Goal: Task Accomplishment & Management: Manage account settings

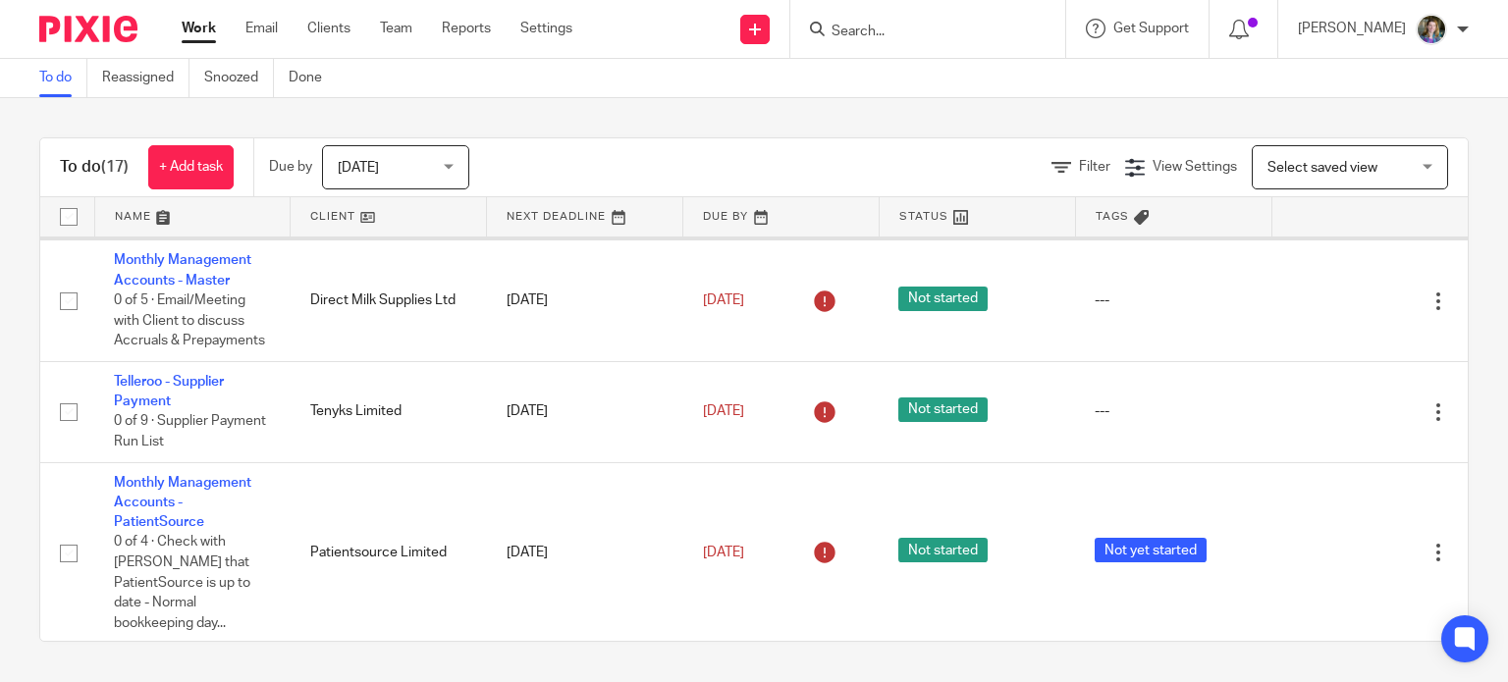
scroll to position [982, 0]
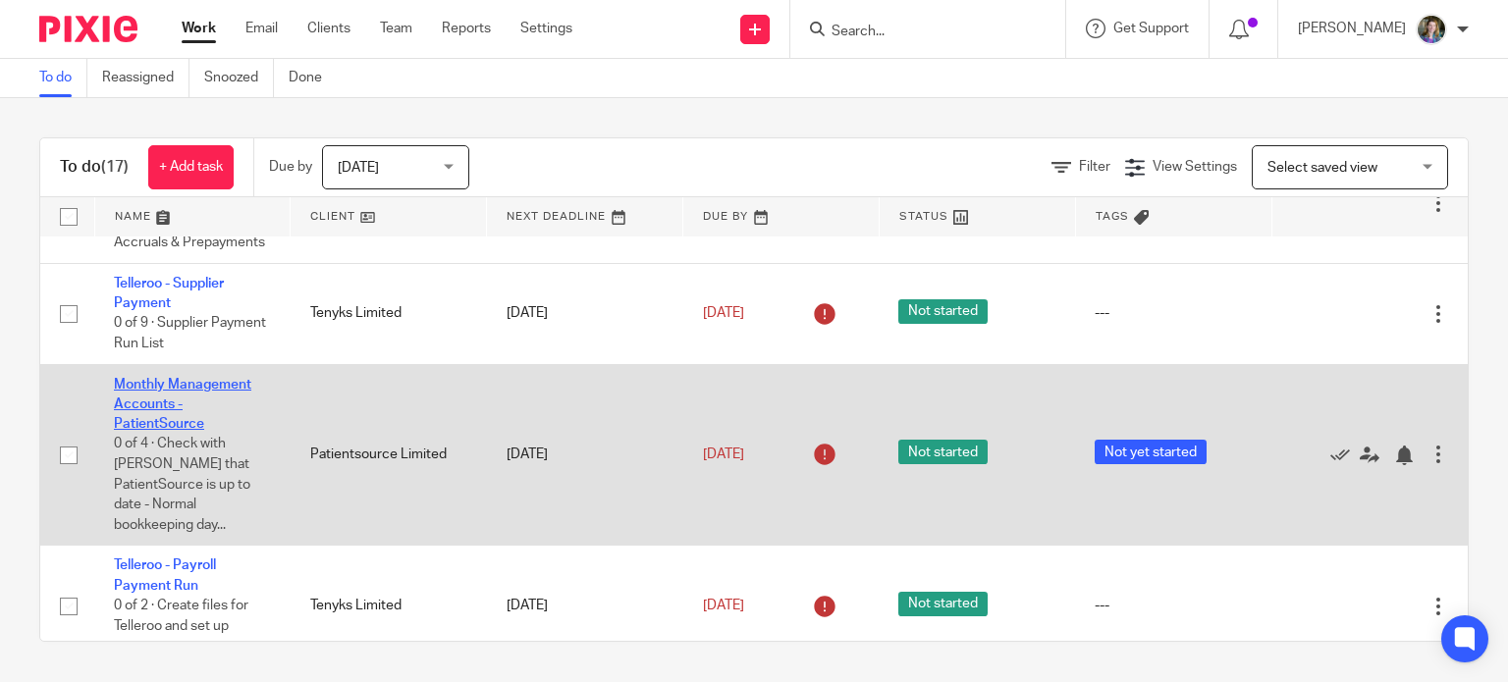
click at [243, 432] on link "Monthly Management Accounts - PatientSource" at bounding box center [182, 405] width 137 height 54
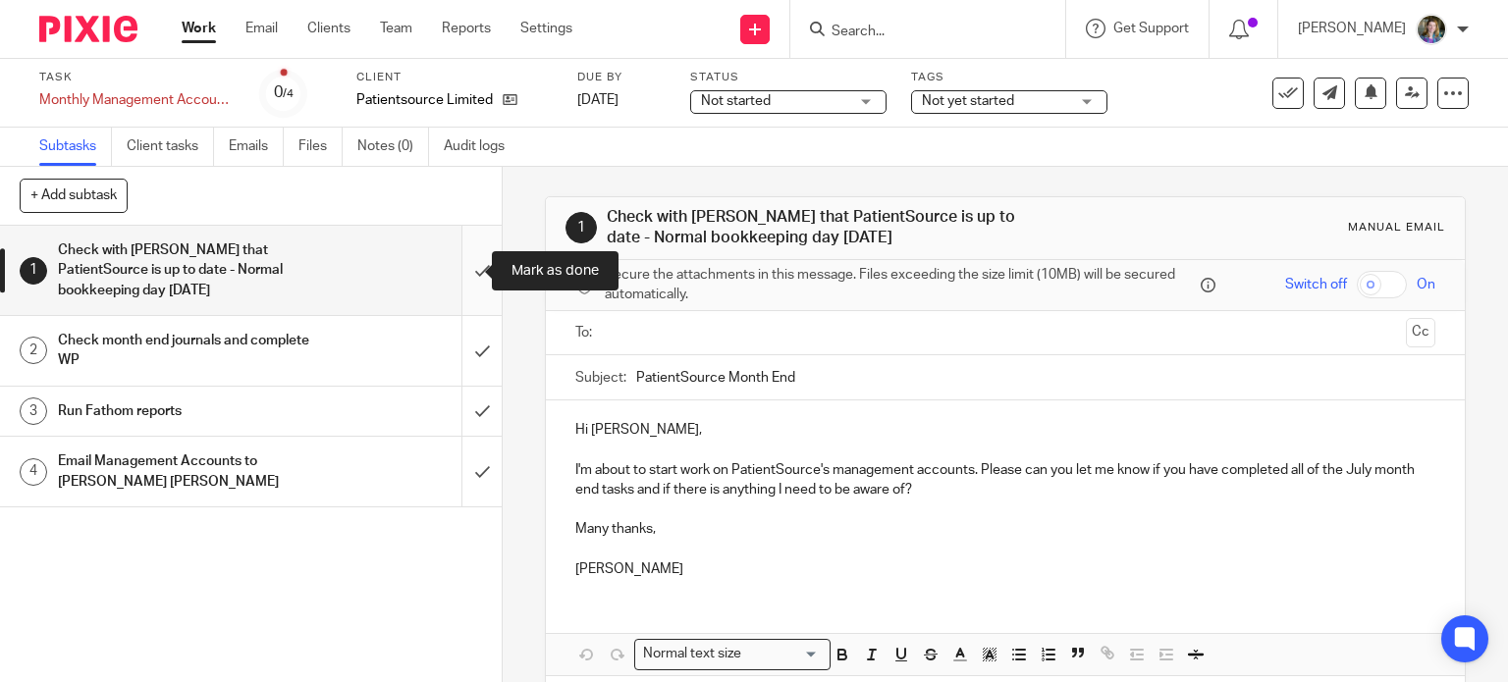
click at [462, 266] on input "submit" at bounding box center [251, 270] width 502 height 89
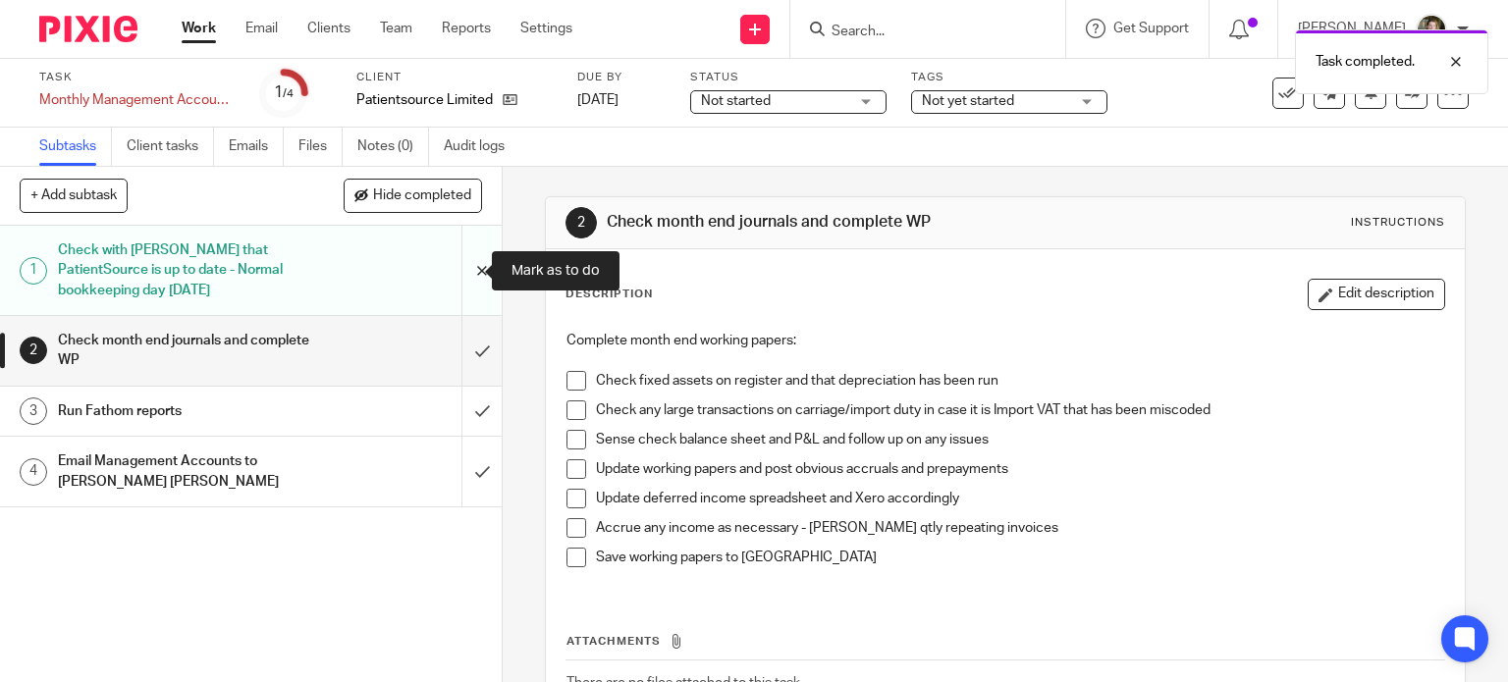
click at [459, 270] on input "submit" at bounding box center [251, 270] width 502 height 89
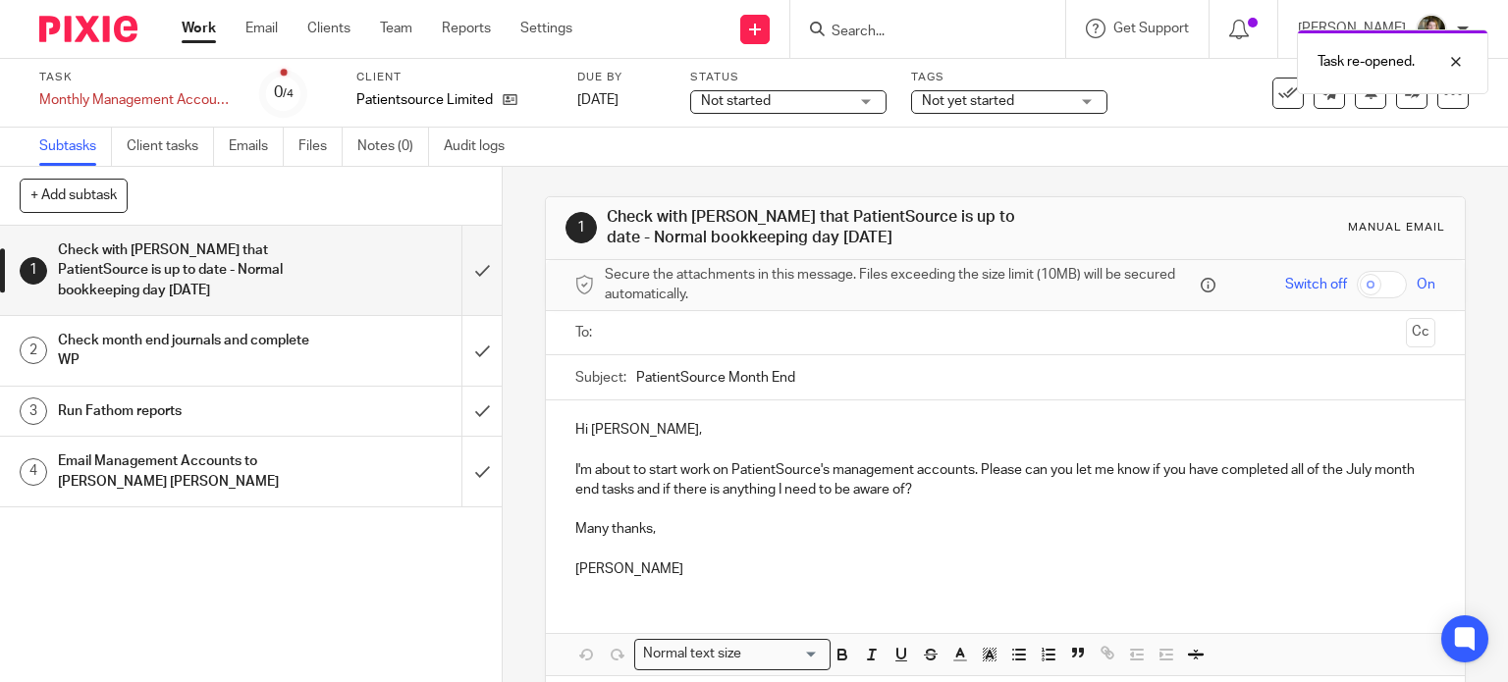
click at [352, 358] on div "Check month end journals and complete WP" at bounding box center [250, 351] width 384 height 50
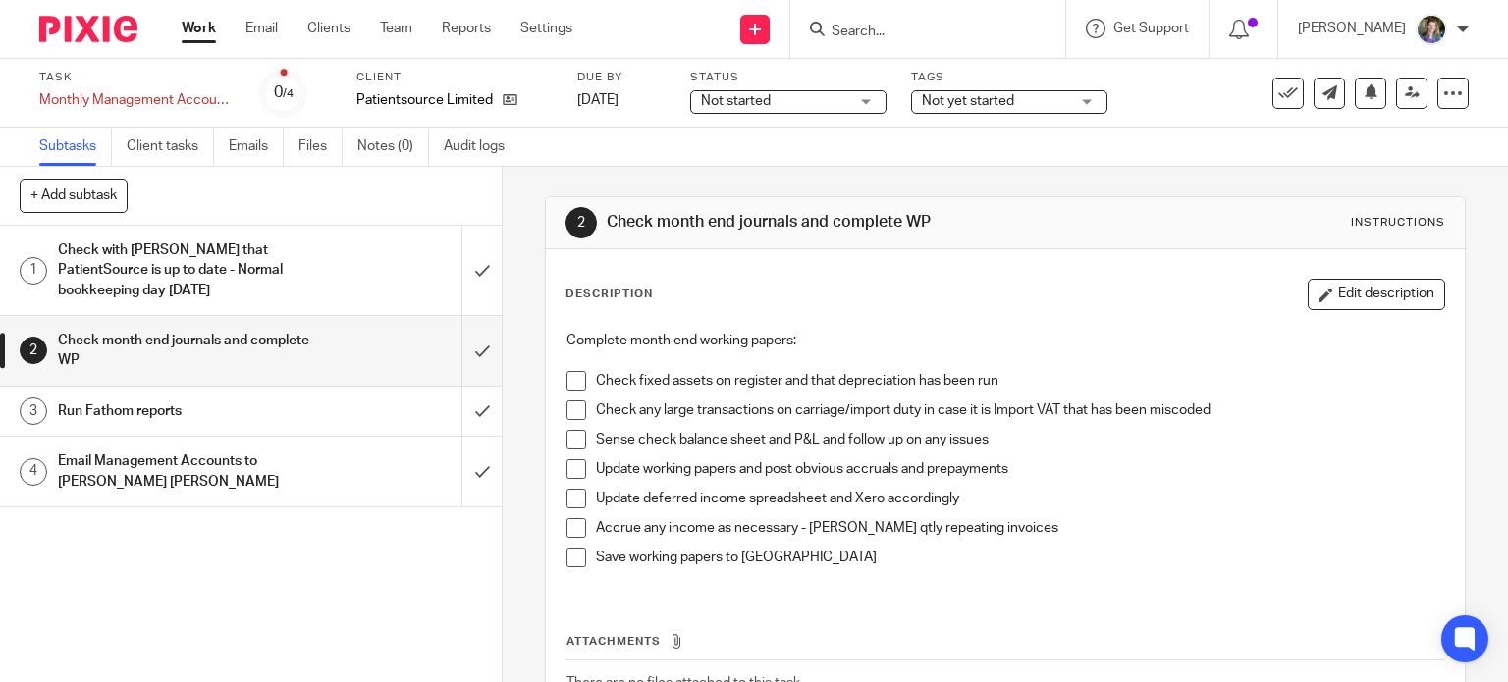
click at [837, 95] on span "Not started" at bounding box center [774, 101] width 147 height 21
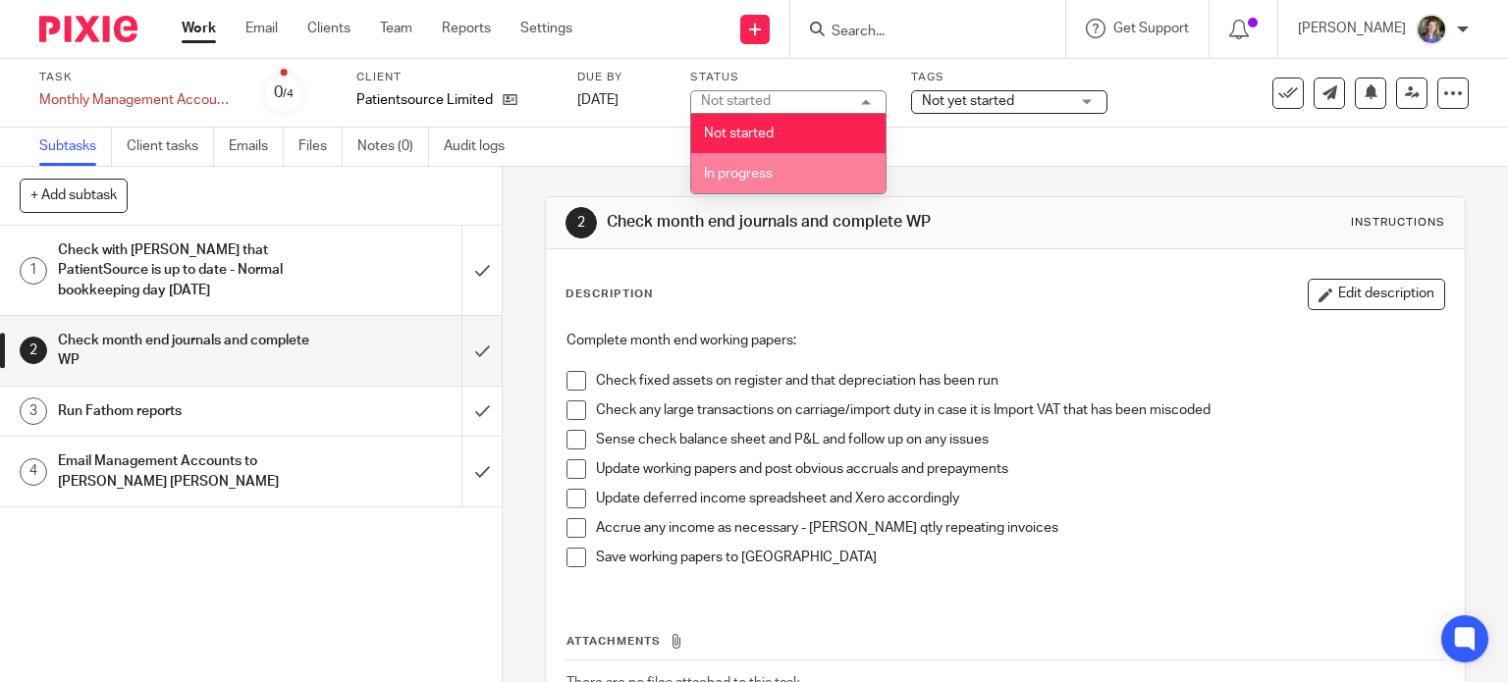
click at [801, 171] on li "In progress" at bounding box center [788, 173] width 194 height 40
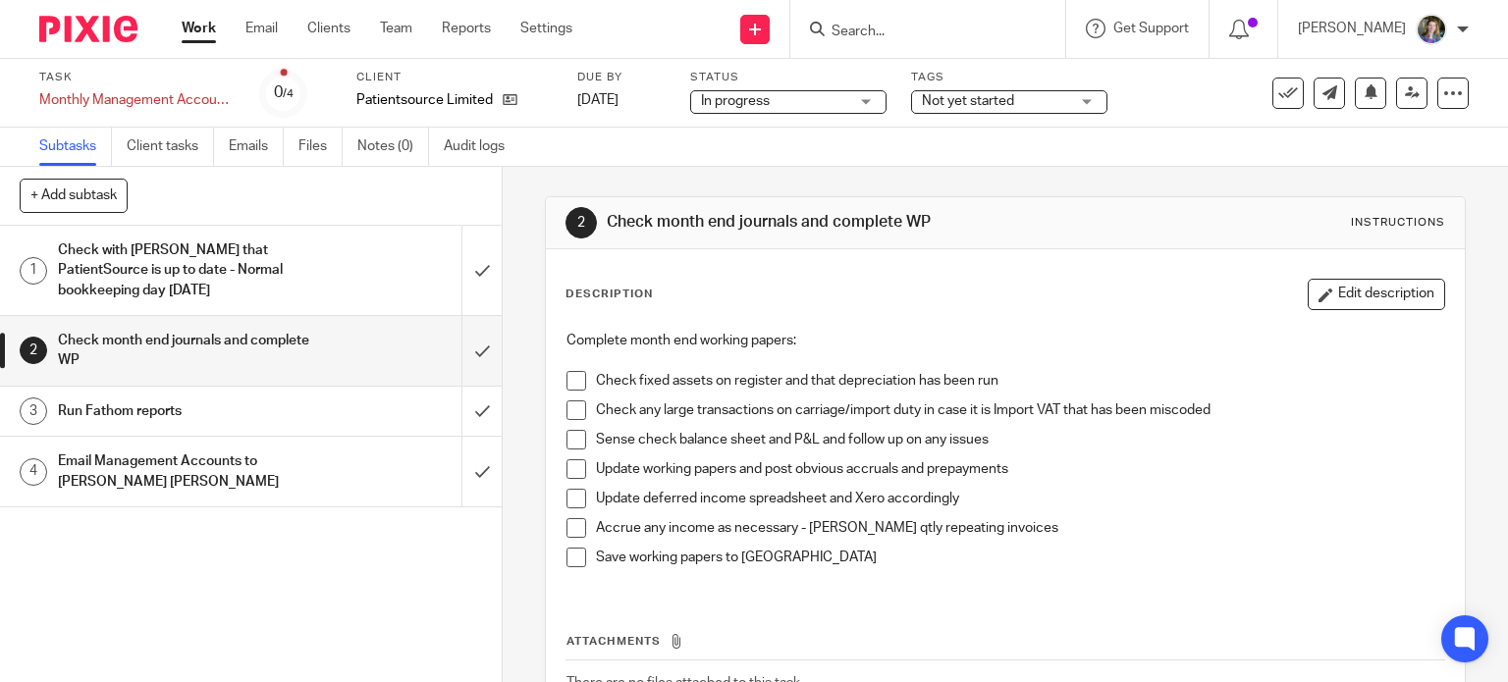
click at [990, 212] on h1 "Check month end journals and complete WP" at bounding box center [827, 222] width 440 height 21
click at [1052, 99] on span "Not yet started" at bounding box center [995, 101] width 147 height 21
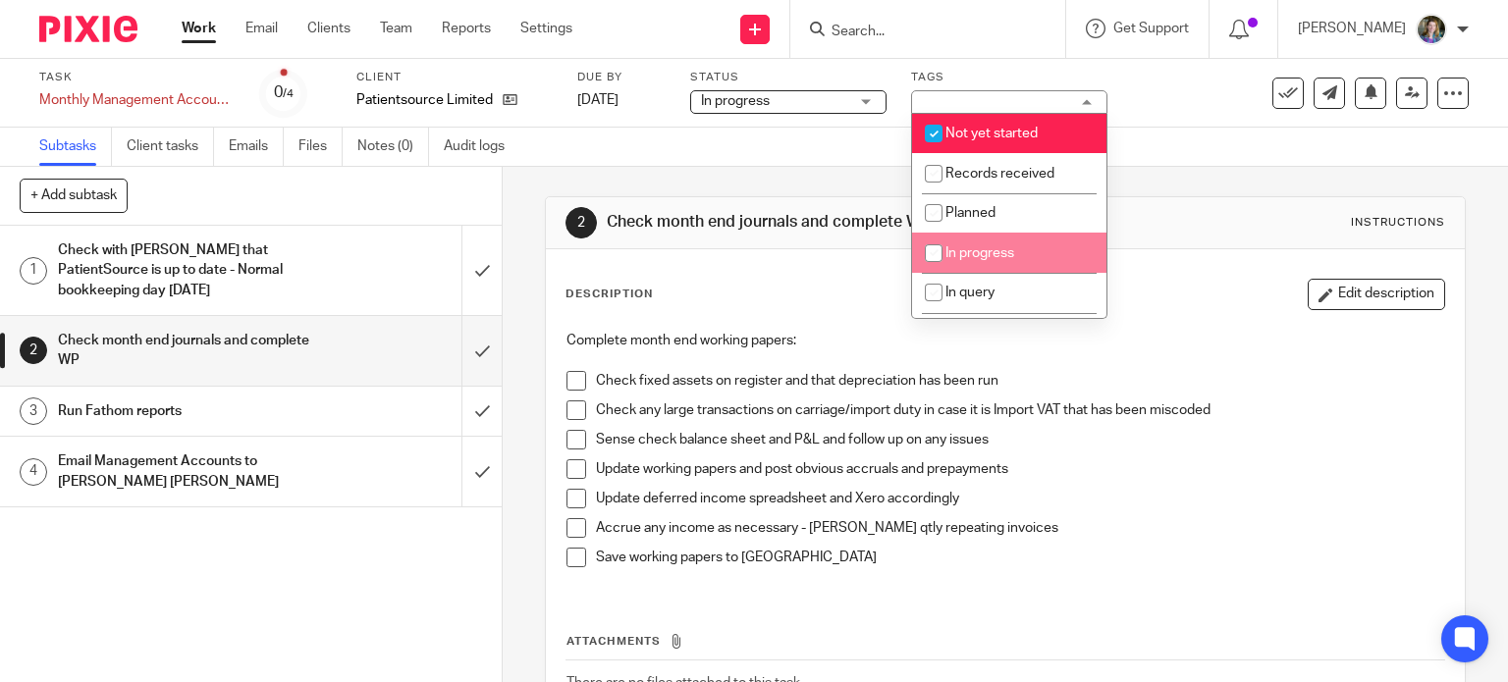
drag, startPoint x: 1013, startPoint y: 256, endPoint x: 988, endPoint y: 171, distance: 89.1
click at [1012, 256] on span "In progress" at bounding box center [979, 253] width 69 height 14
checkbox input "true"
click at [935, 129] on input "checkbox" at bounding box center [933, 133] width 37 height 37
checkbox input "false"
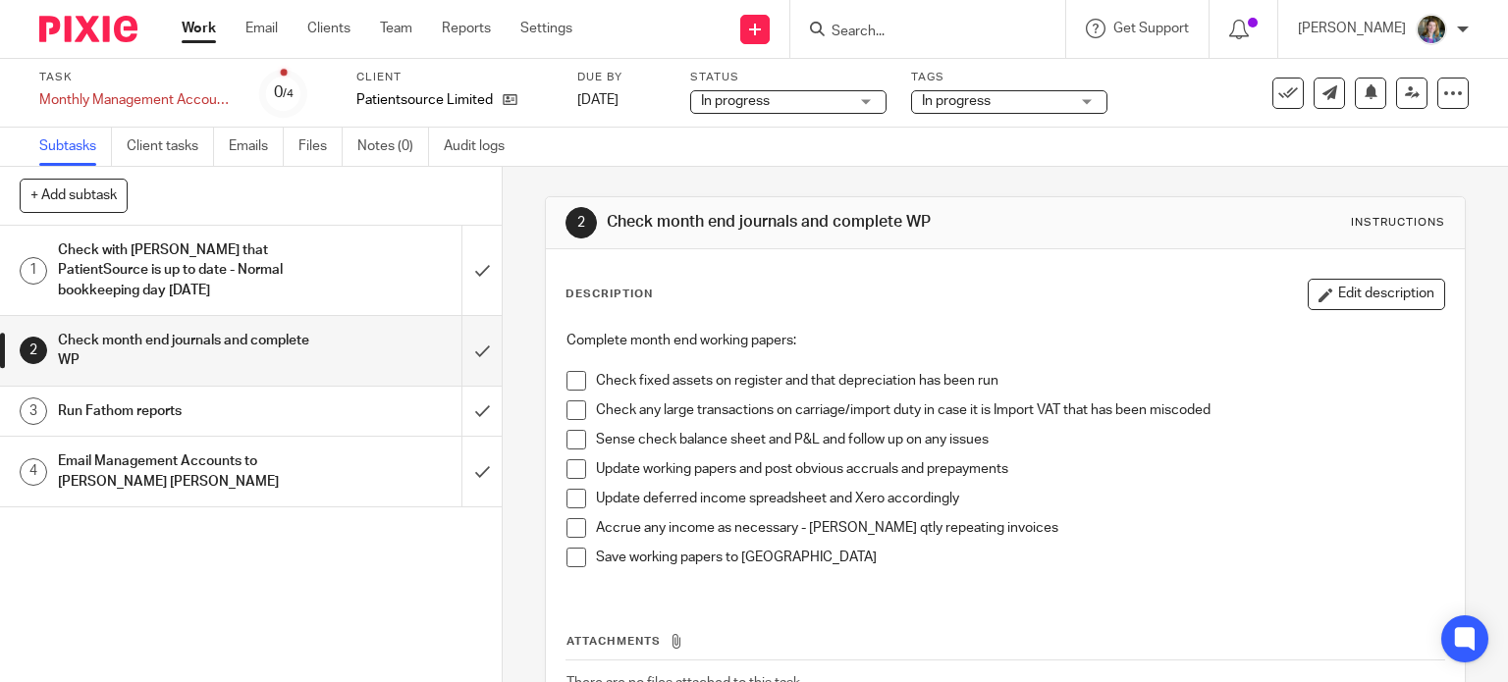
click at [1148, 313] on div "Description Edit description Complete month end working papers: Check fixed ass…" at bounding box center [1006, 436] width 881 height 314
drag, startPoint x: 1383, startPoint y: 23, endPoint x: 1397, endPoint y: 45, distance: 26.4
click at [1383, 25] on p "[PERSON_NAME]" at bounding box center [1352, 29] width 108 height 20
click at [1383, 135] on span "Logout" at bounding box center [1378, 137] width 44 height 14
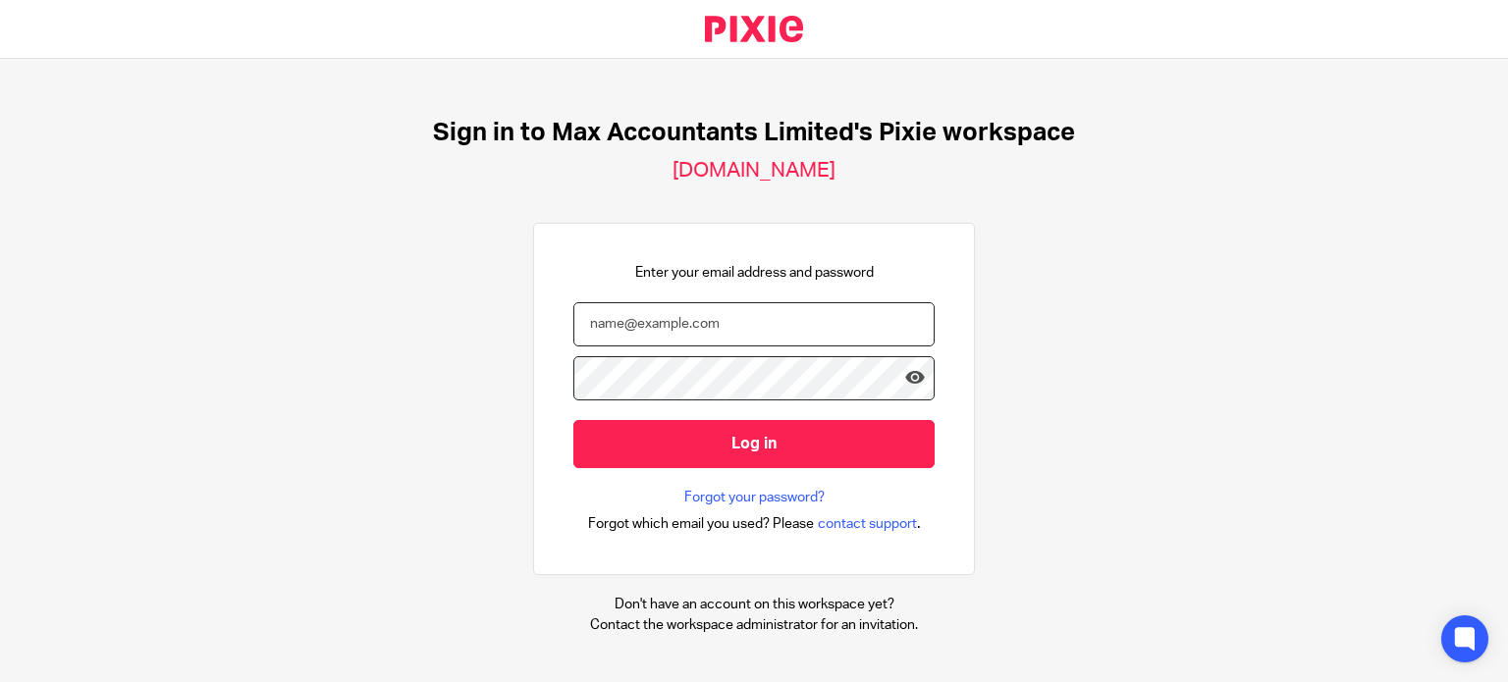
type input "[EMAIL_ADDRESS][DOMAIN_NAME]"
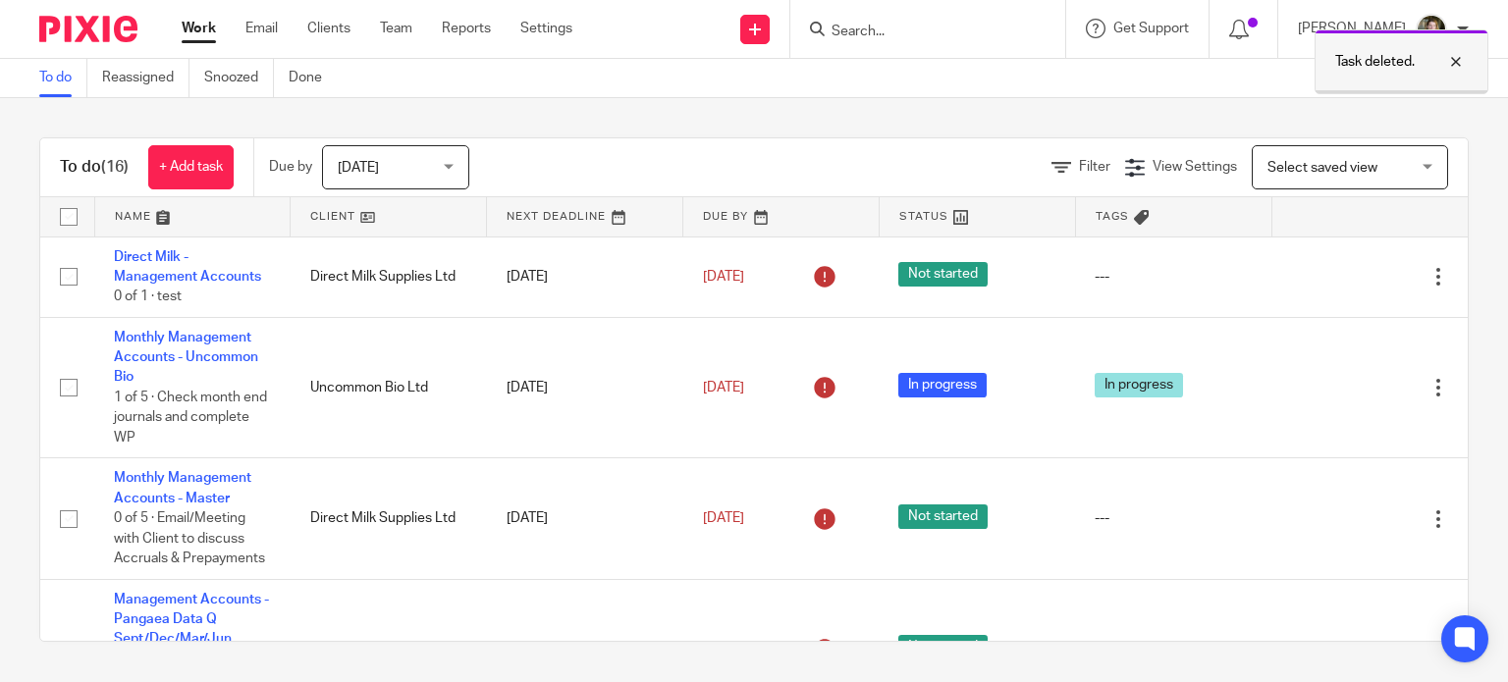
click at [1458, 63] on div at bounding box center [1441, 62] width 53 height 24
click at [1469, 27] on div "[PERSON_NAME] My profile Email integration Logout" at bounding box center [1383, 29] width 210 height 58
click at [1465, 23] on div "[PERSON_NAME]" at bounding box center [1383, 29] width 171 height 31
click at [1415, 133] on li "Logout" at bounding box center [1393, 137] width 130 height 28
